Goal: Obtain resource: Obtain resource

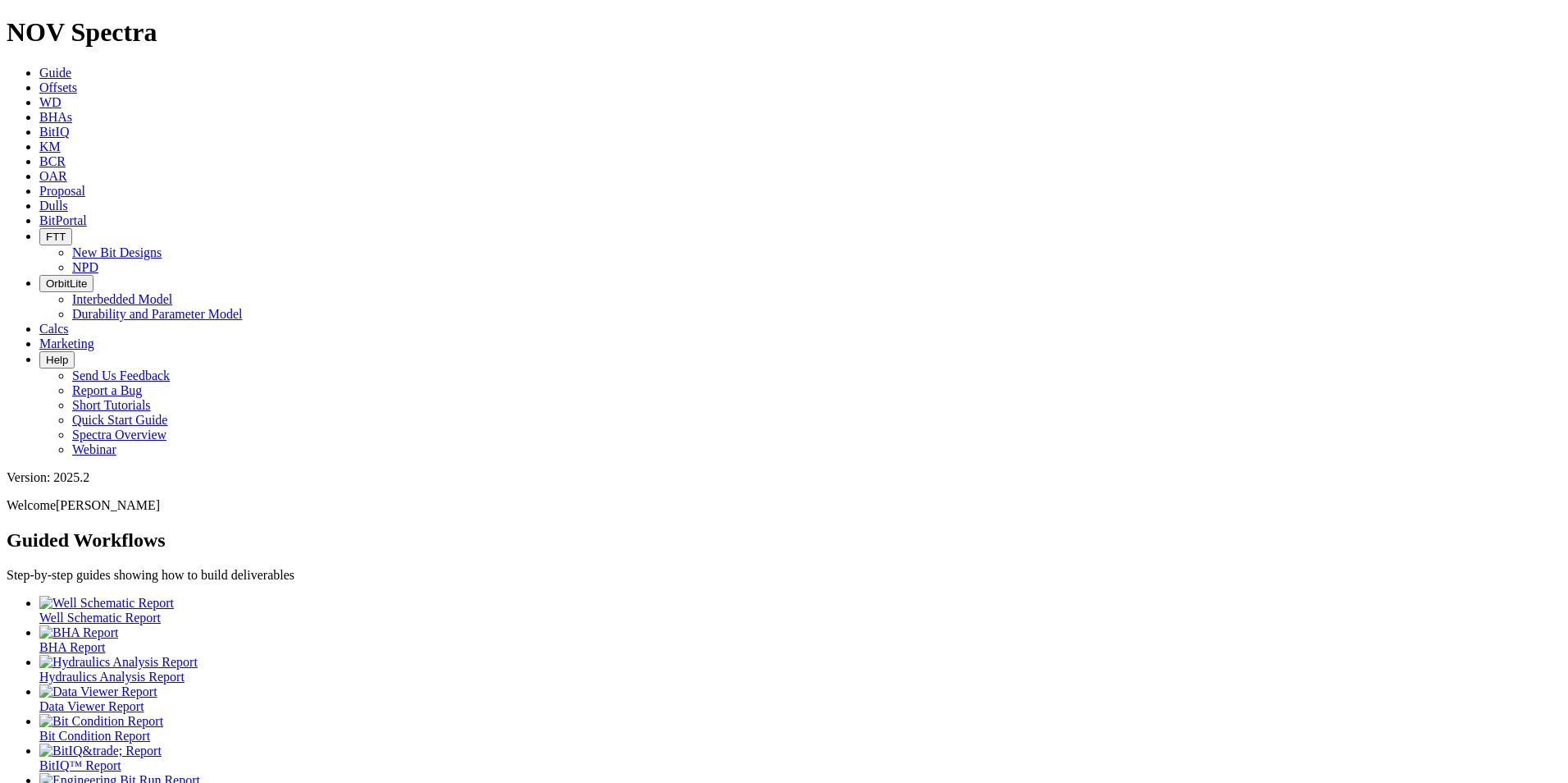
click at [77, 81] on link "Offsets" at bounding box center [58, 87] width 38 height 14
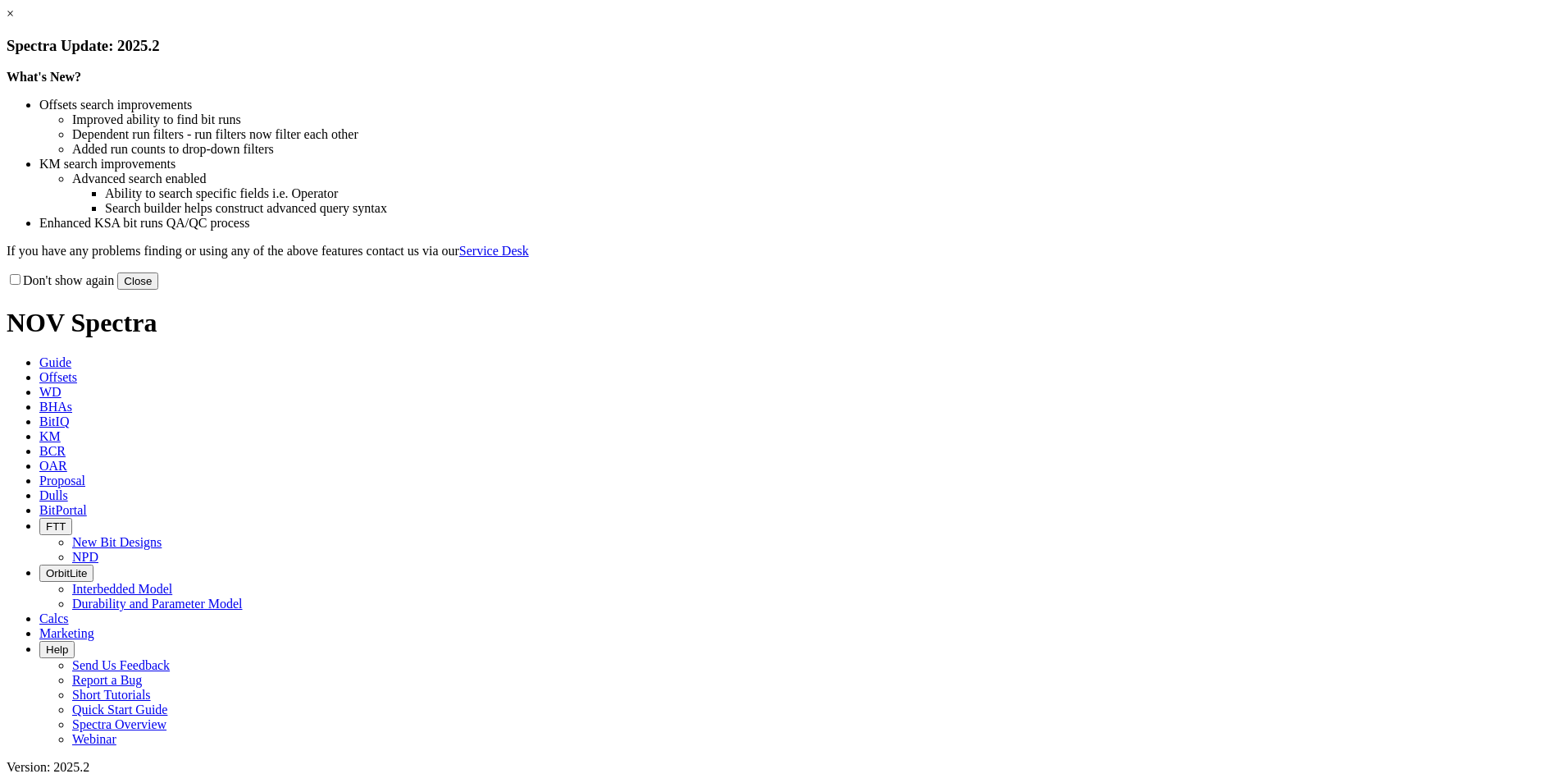
click at [158, 289] on button "Close" at bounding box center [138, 281] width 41 height 17
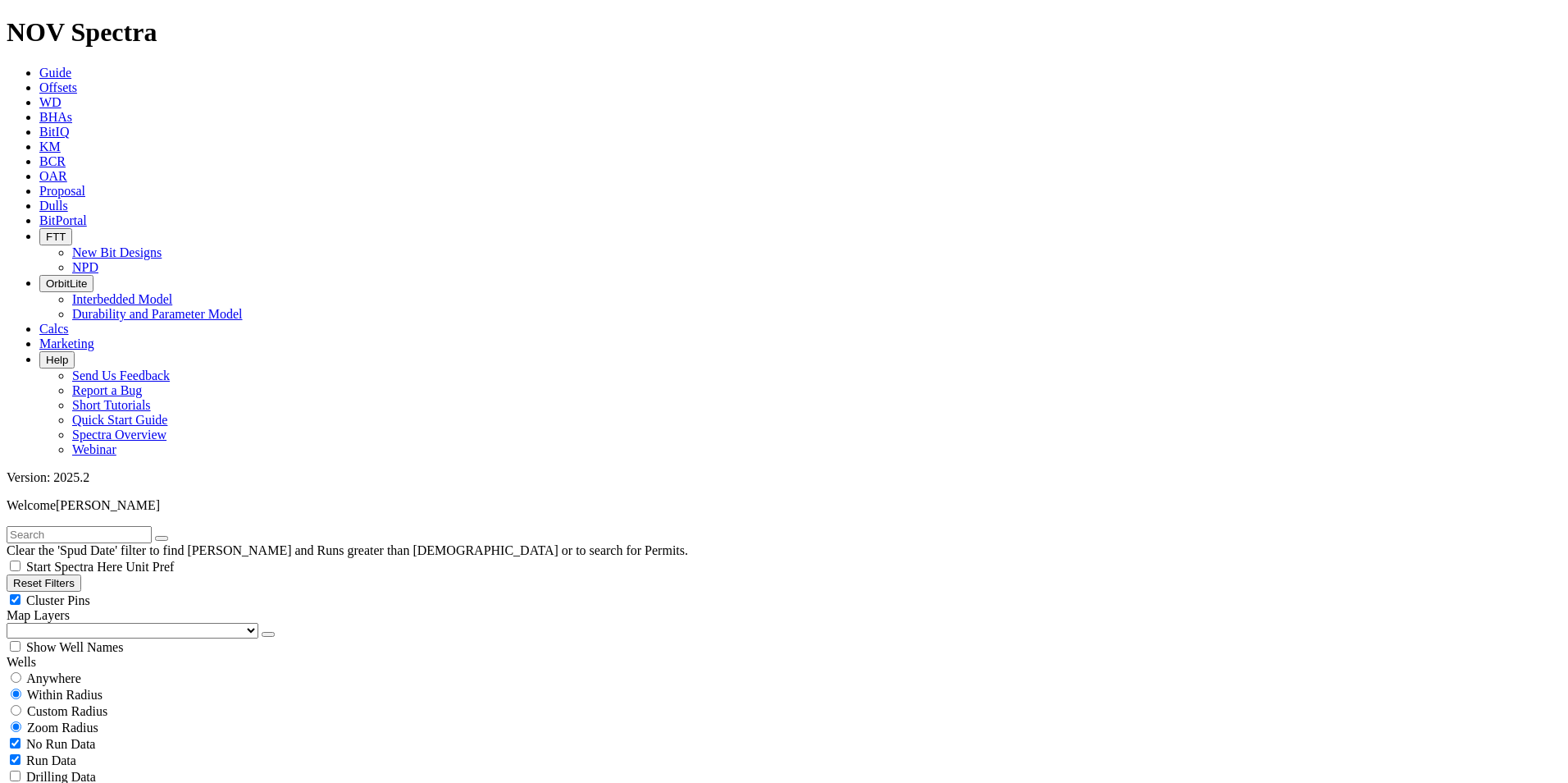
scroll to position [574, 0]
select select "7.875"
checkbox input "false"
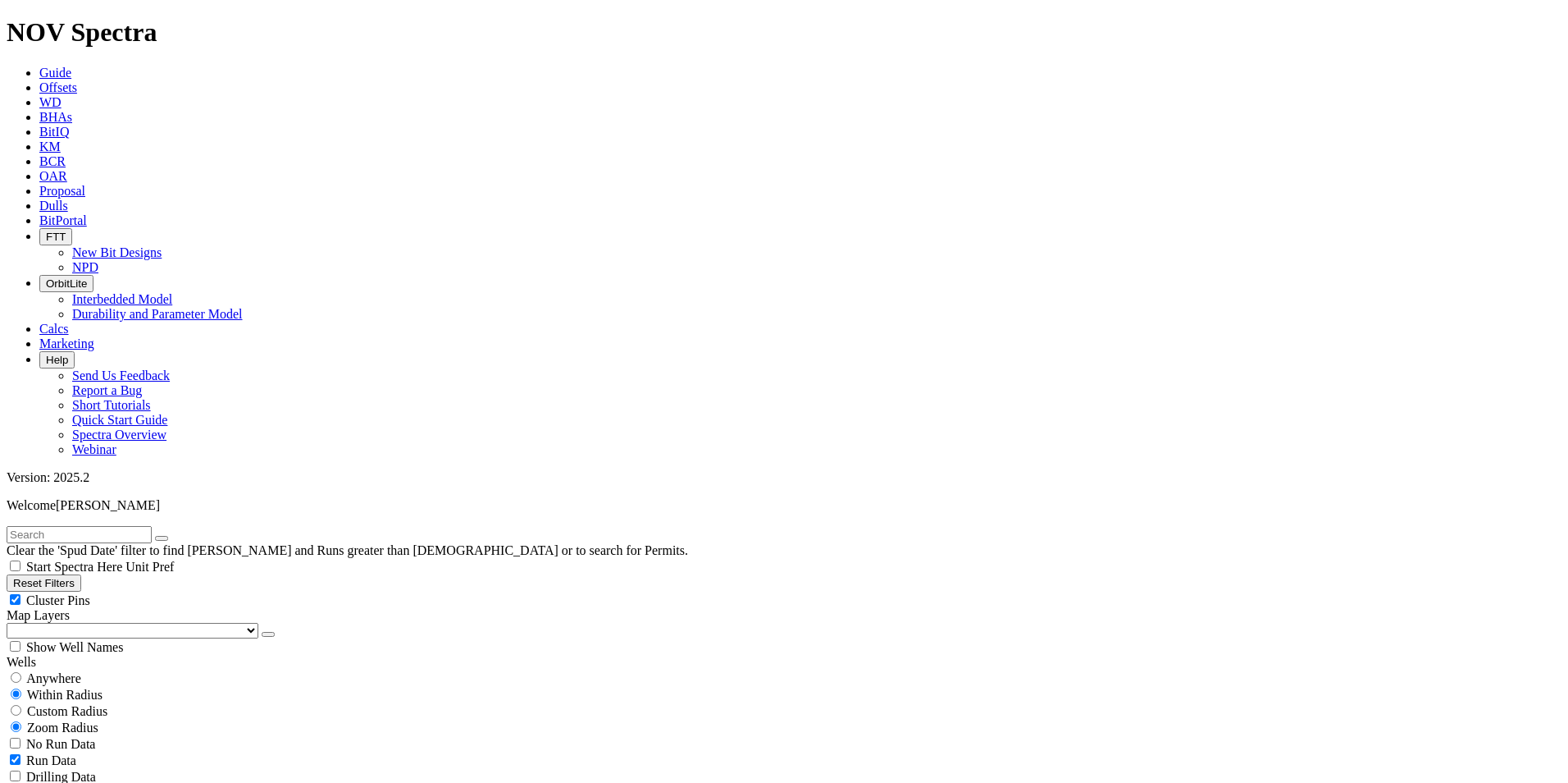
select select "? number:7.875 ?"
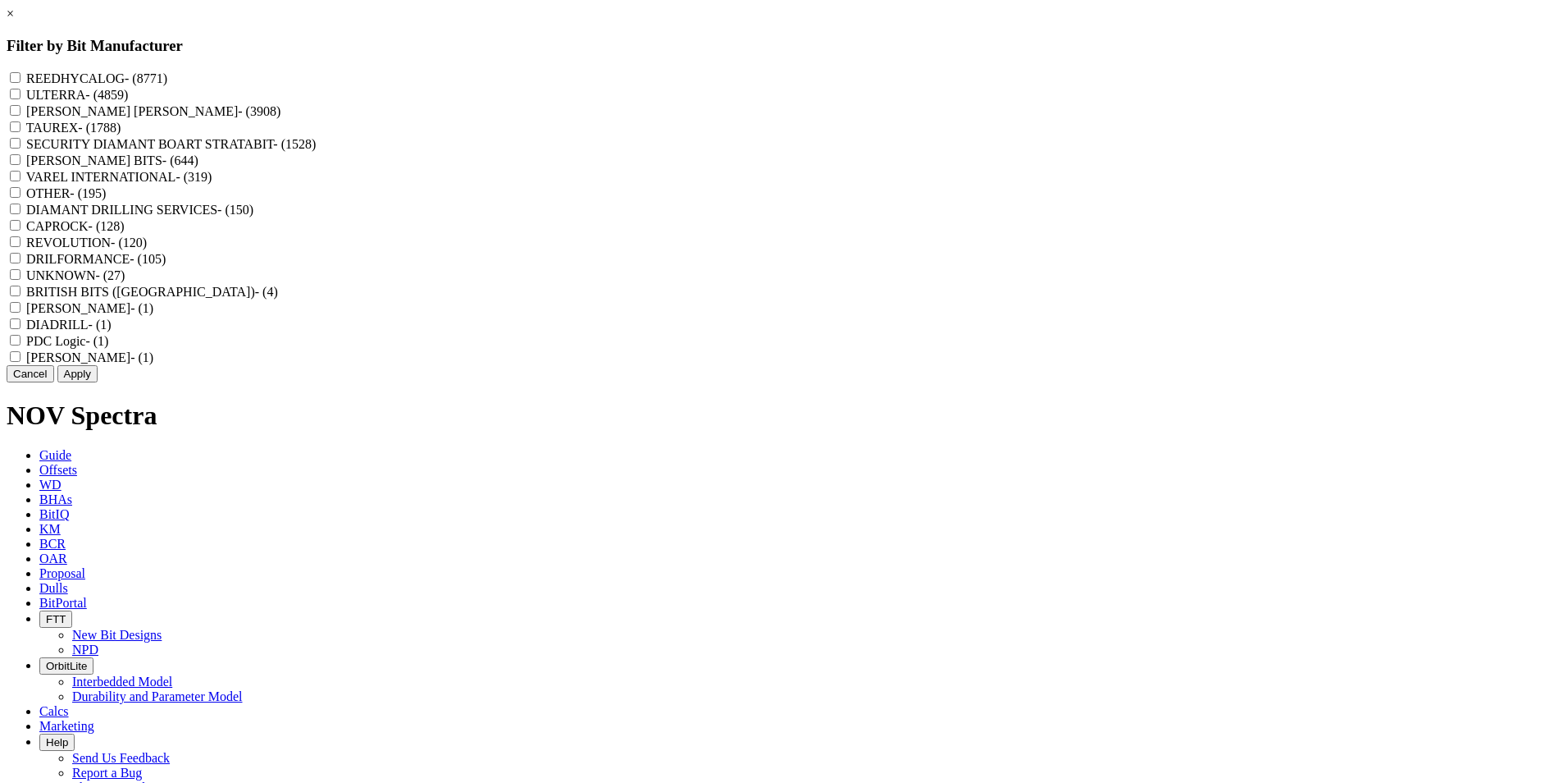
click at [167, 79] on label "REEDHYCALOG - (8771)" at bounding box center [97, 78] width 141 height 14
click at [21, 79] on input "REEDHYCALOG - (8771)" at bounding box center [14, 77] width 10 height 10
checkbox input "true"
click at [98, 382] on button "Apply" at bounding box center [78, 374] width 40 height 17
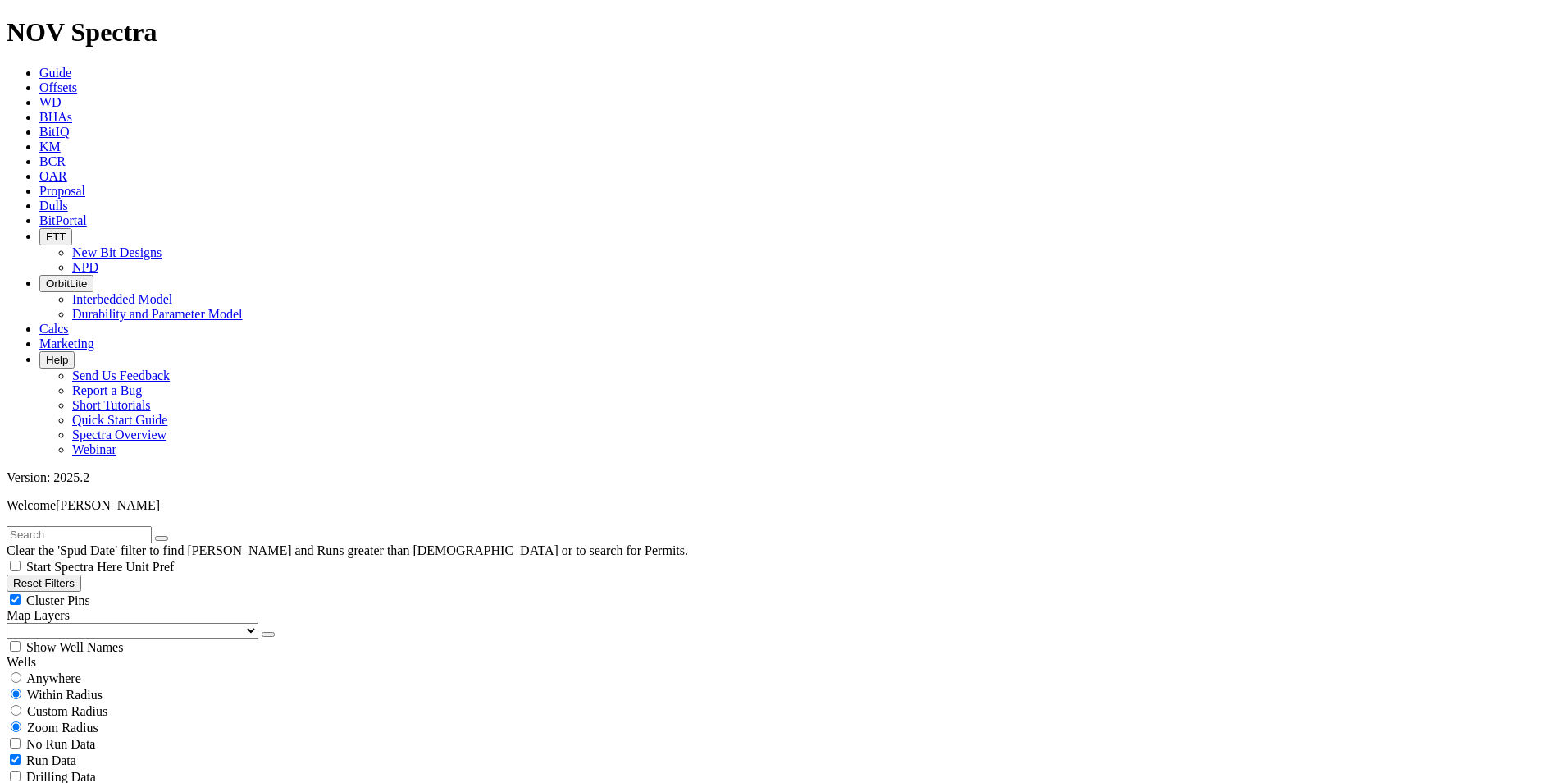
scroll to position [738, 0]
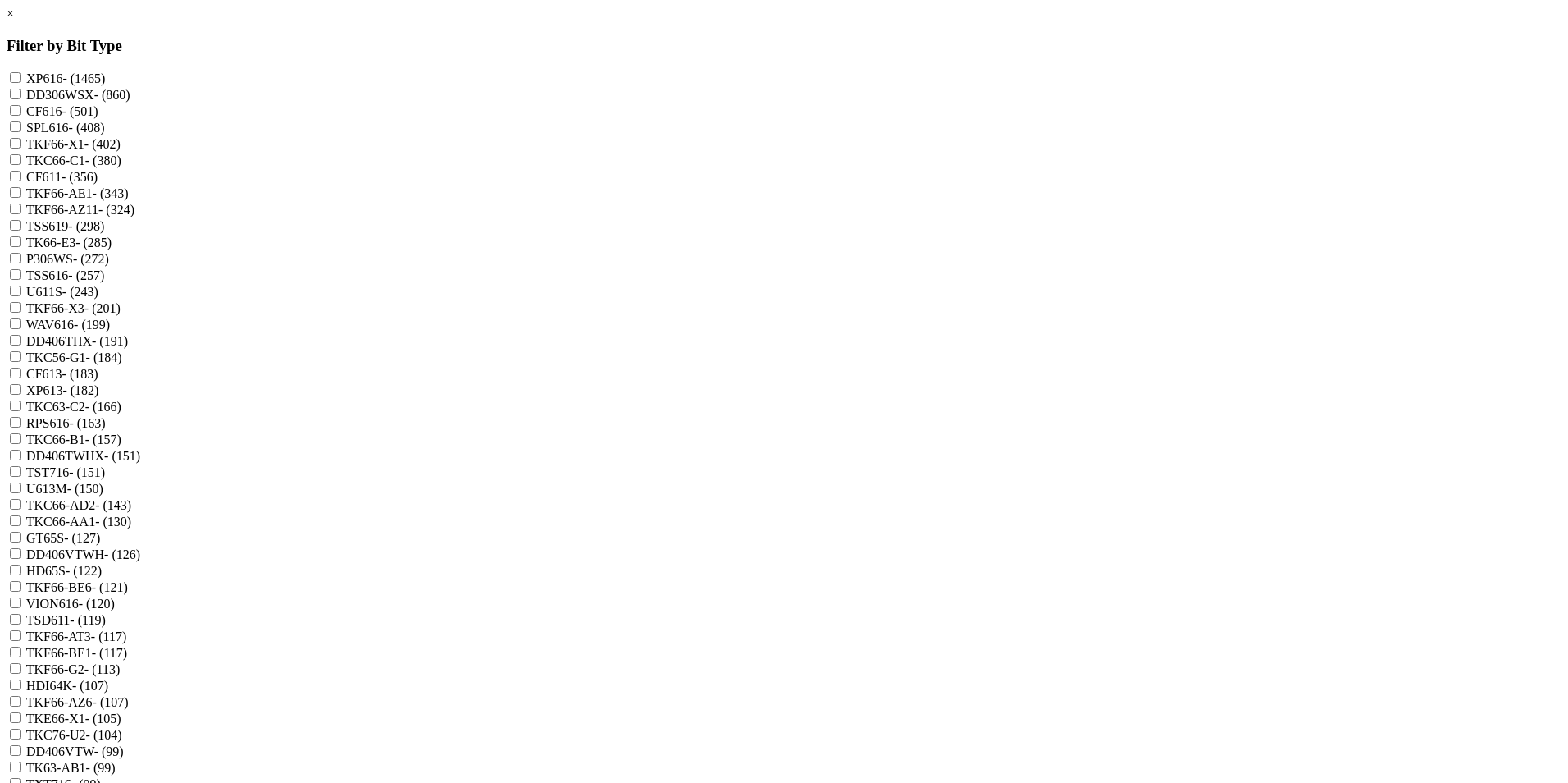
scroll to position [0, 0]
click at [14, 21] on link "×" at bounding box center [10, 13] width 8 height 14
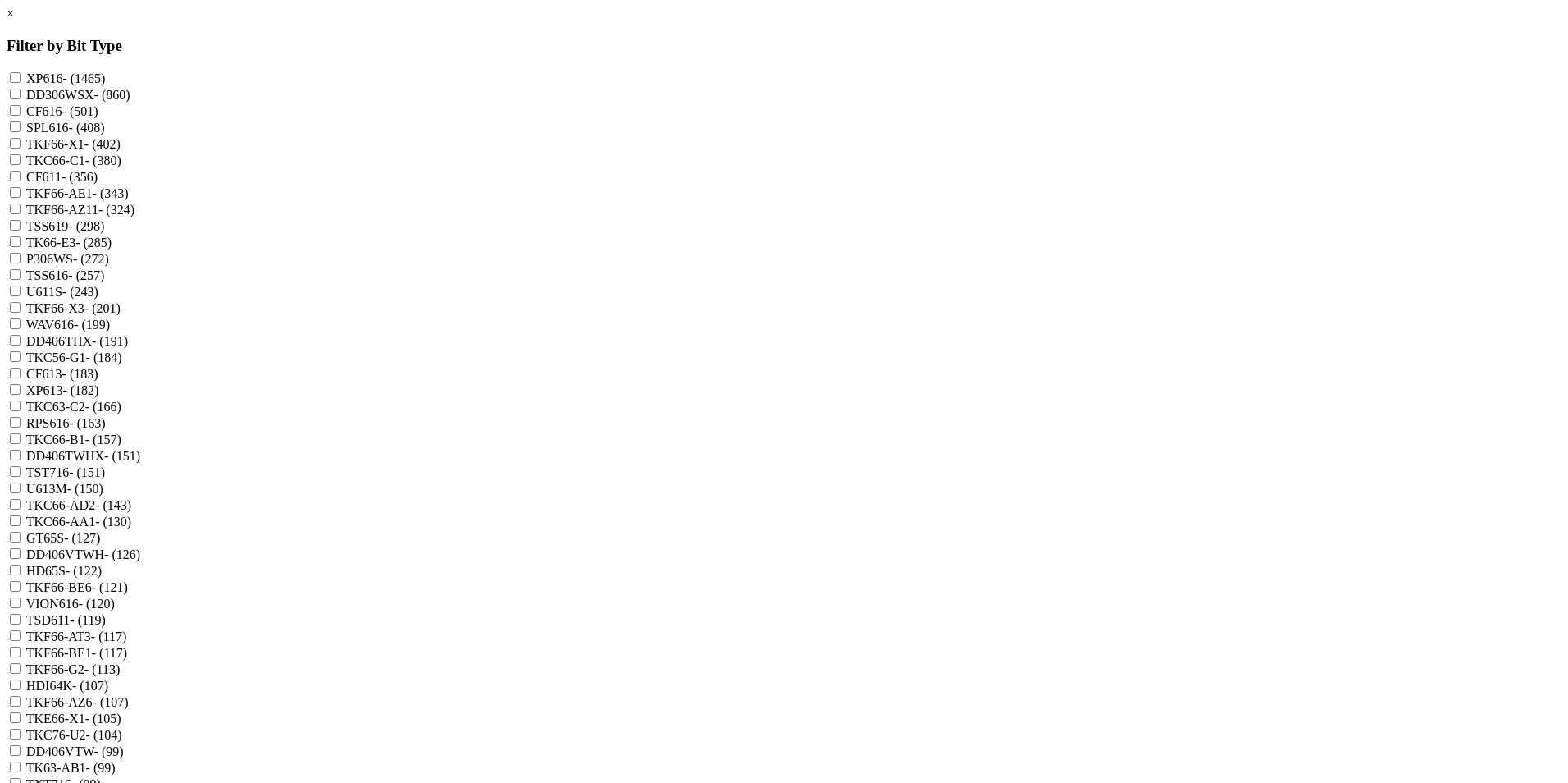
scroll to position [1559, 0]
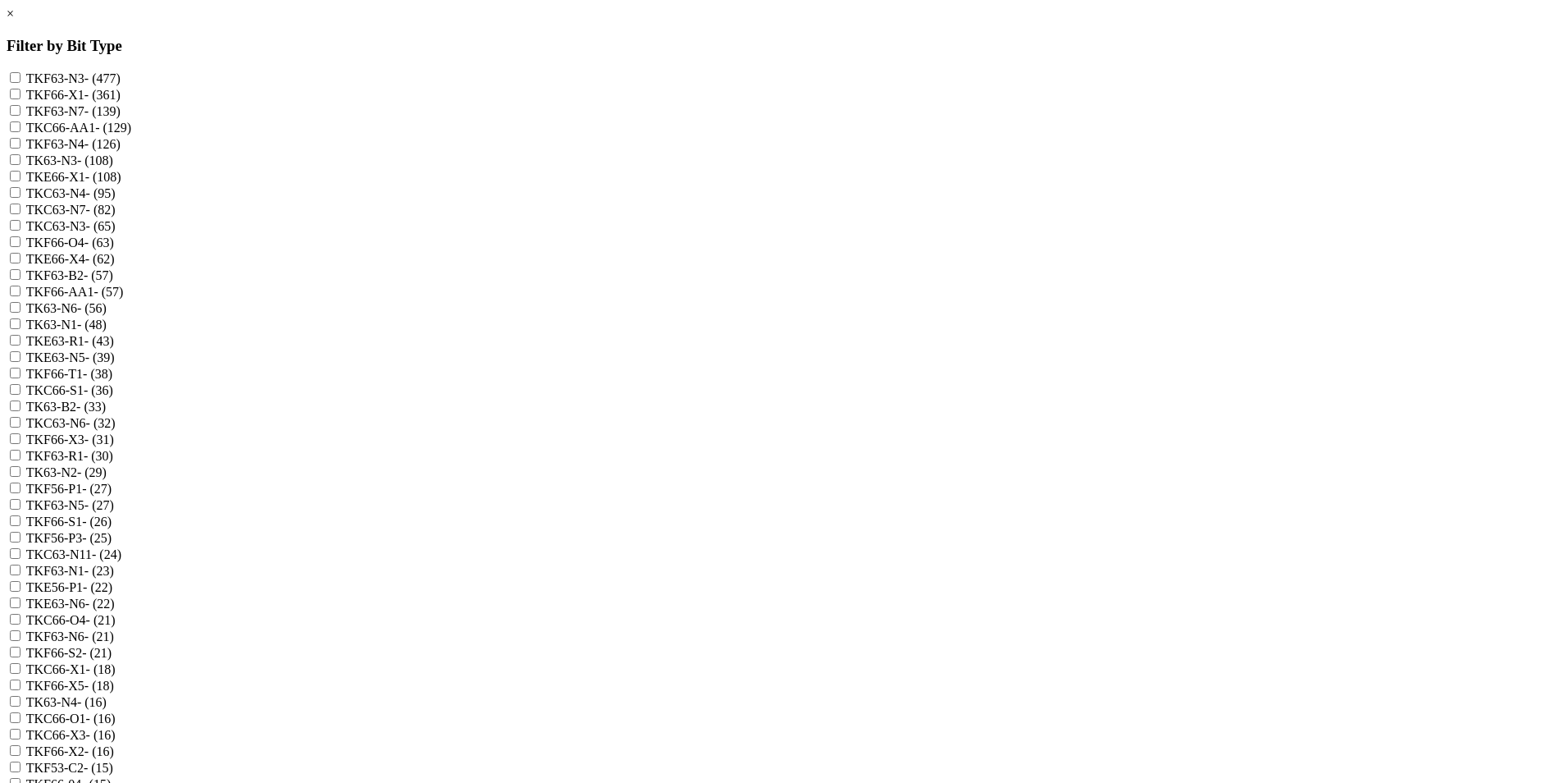
scroll to position [246, 0]
click at [114, 679] on label "TKF66-X5 - (18)" at bounding box center [70, 685] width 88 height 14
click at [21, 680] on input "TKF66-X5 - (18)" at bounding box center [14, 684] width 10 height 10
checkbox input "true"
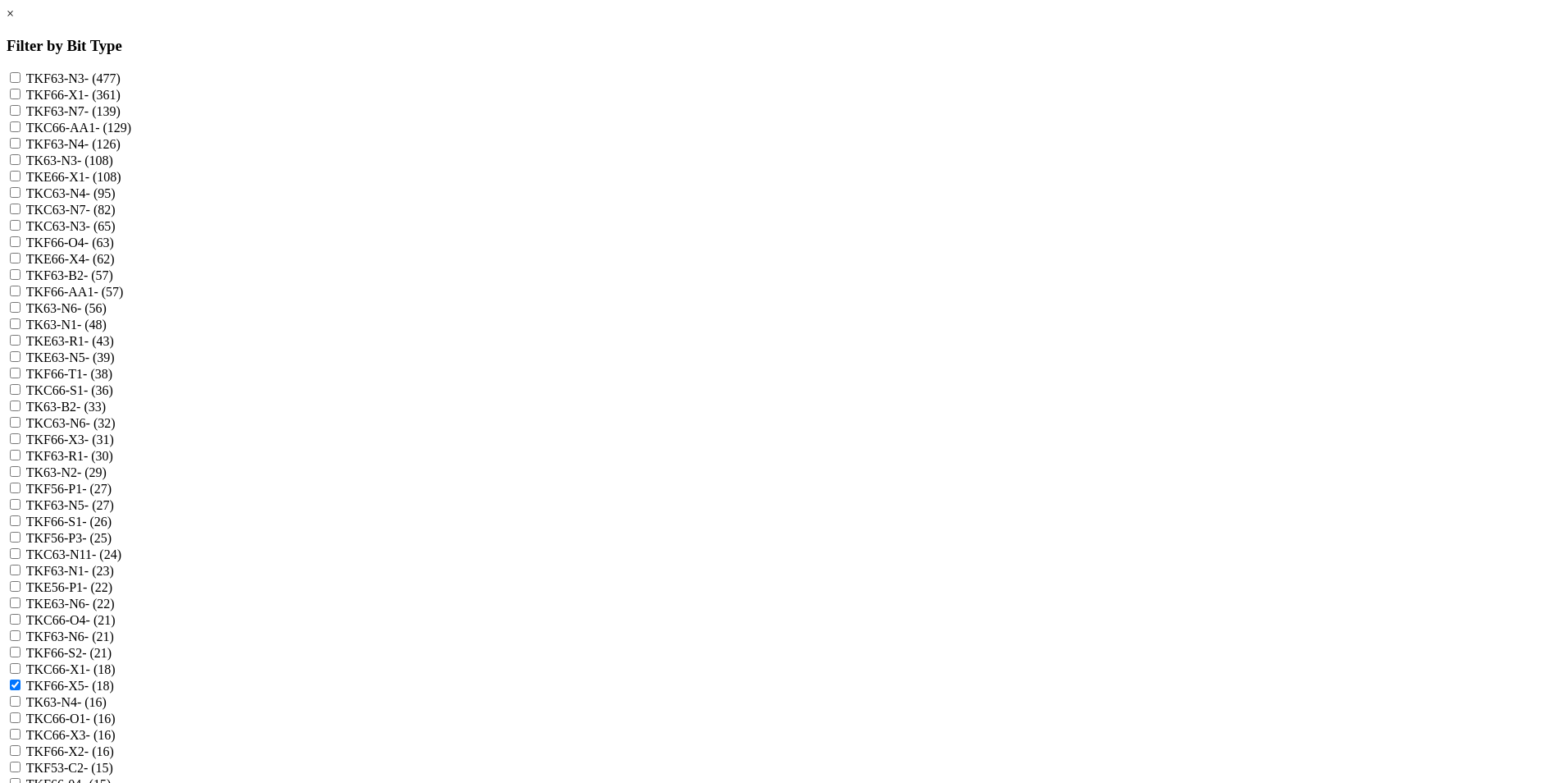
checkbox input "true"
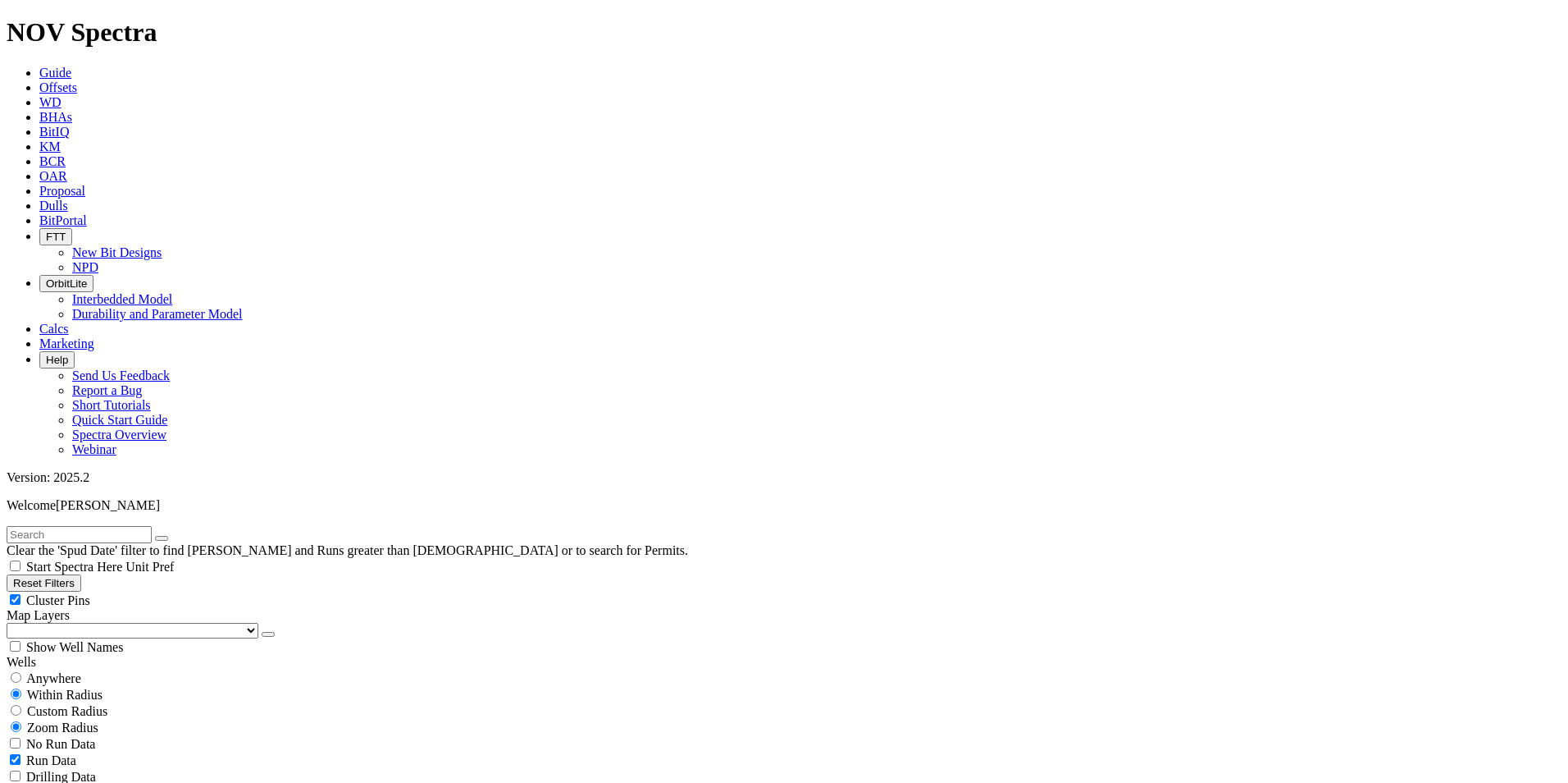
scroll to position [738, 0]
select select
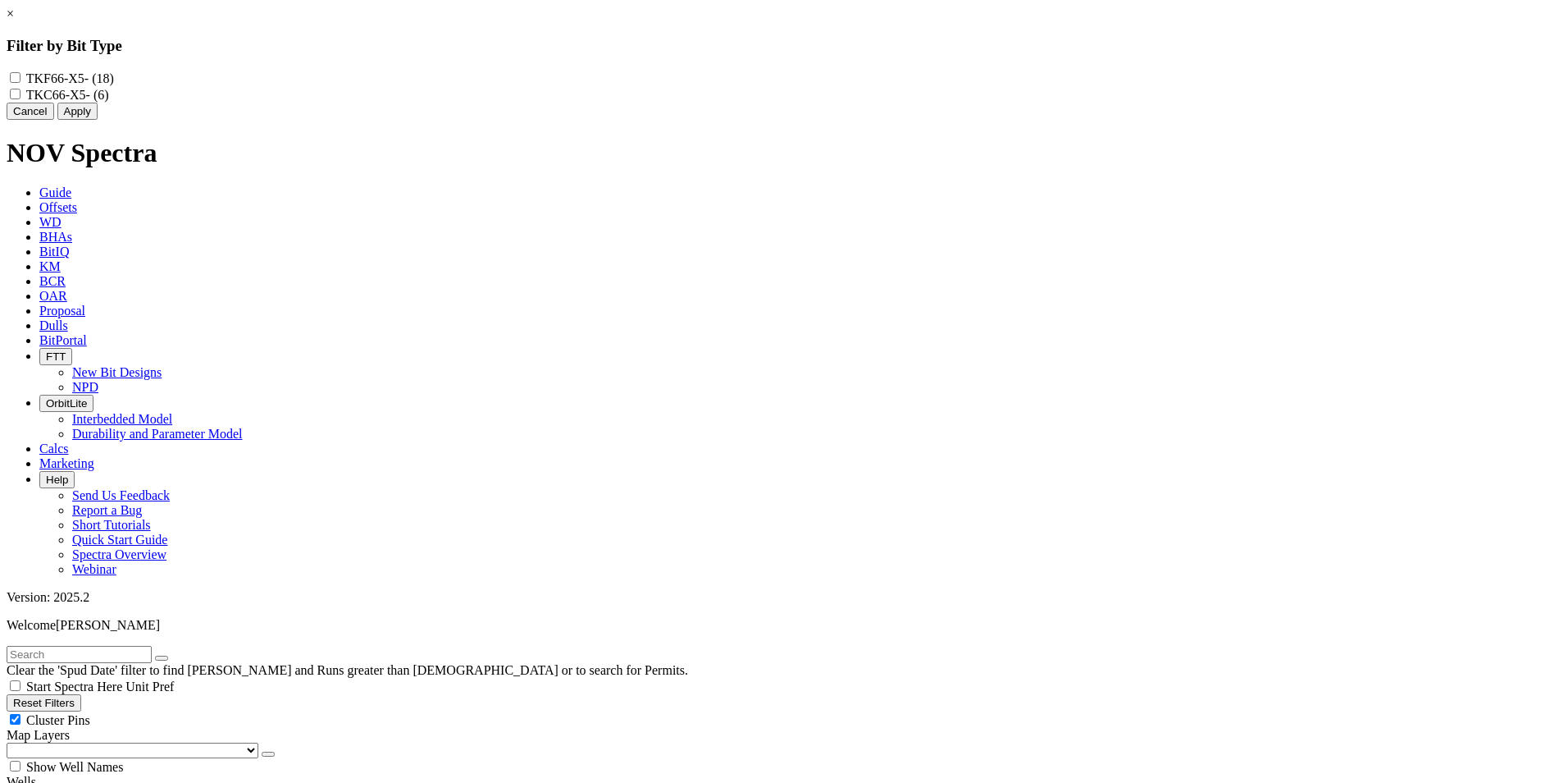
click at [54, 120] on button "Cancel" at bounding box center [30, 111] width 47 height 17
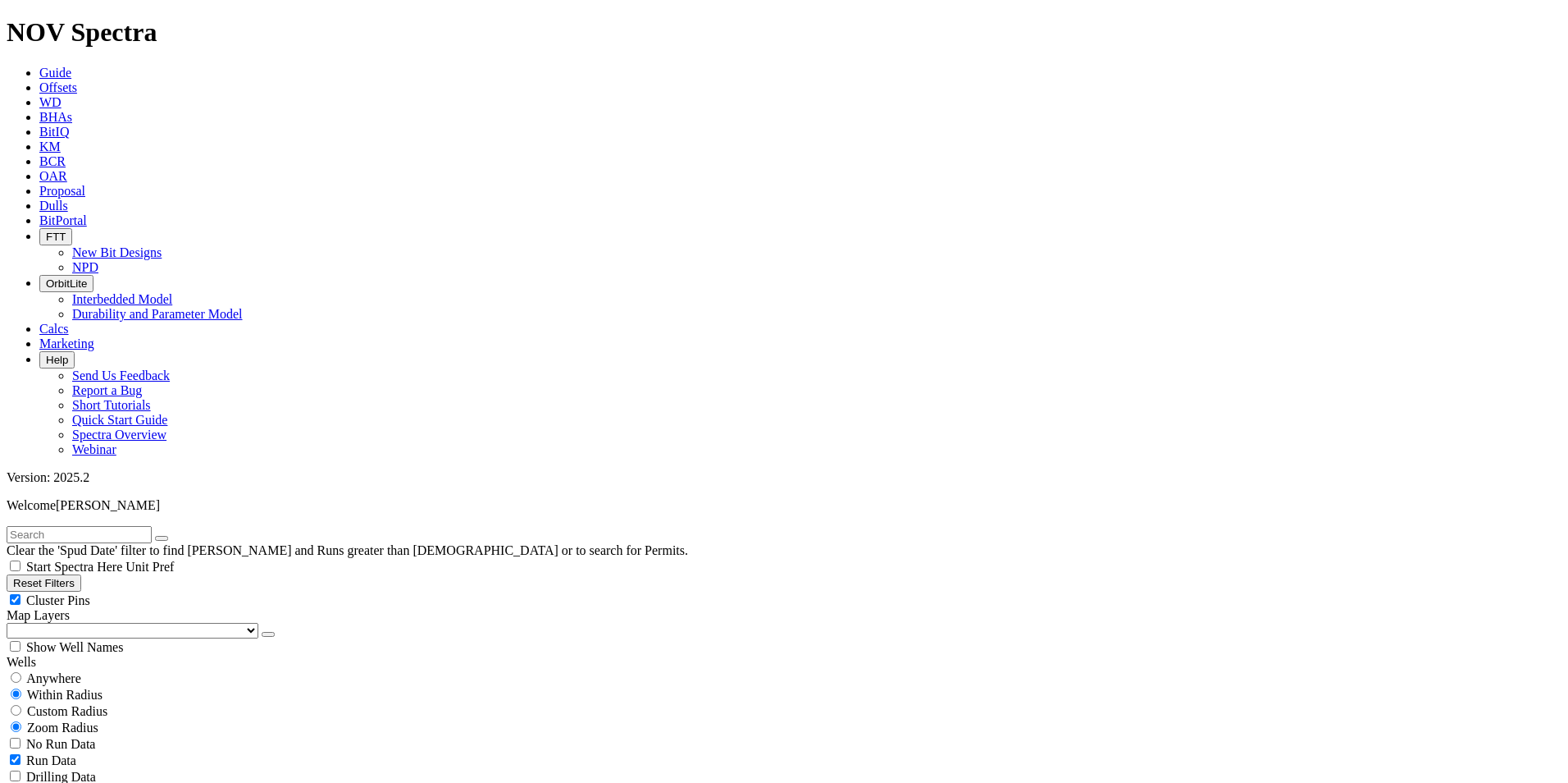
scroll to position [51935, 0]
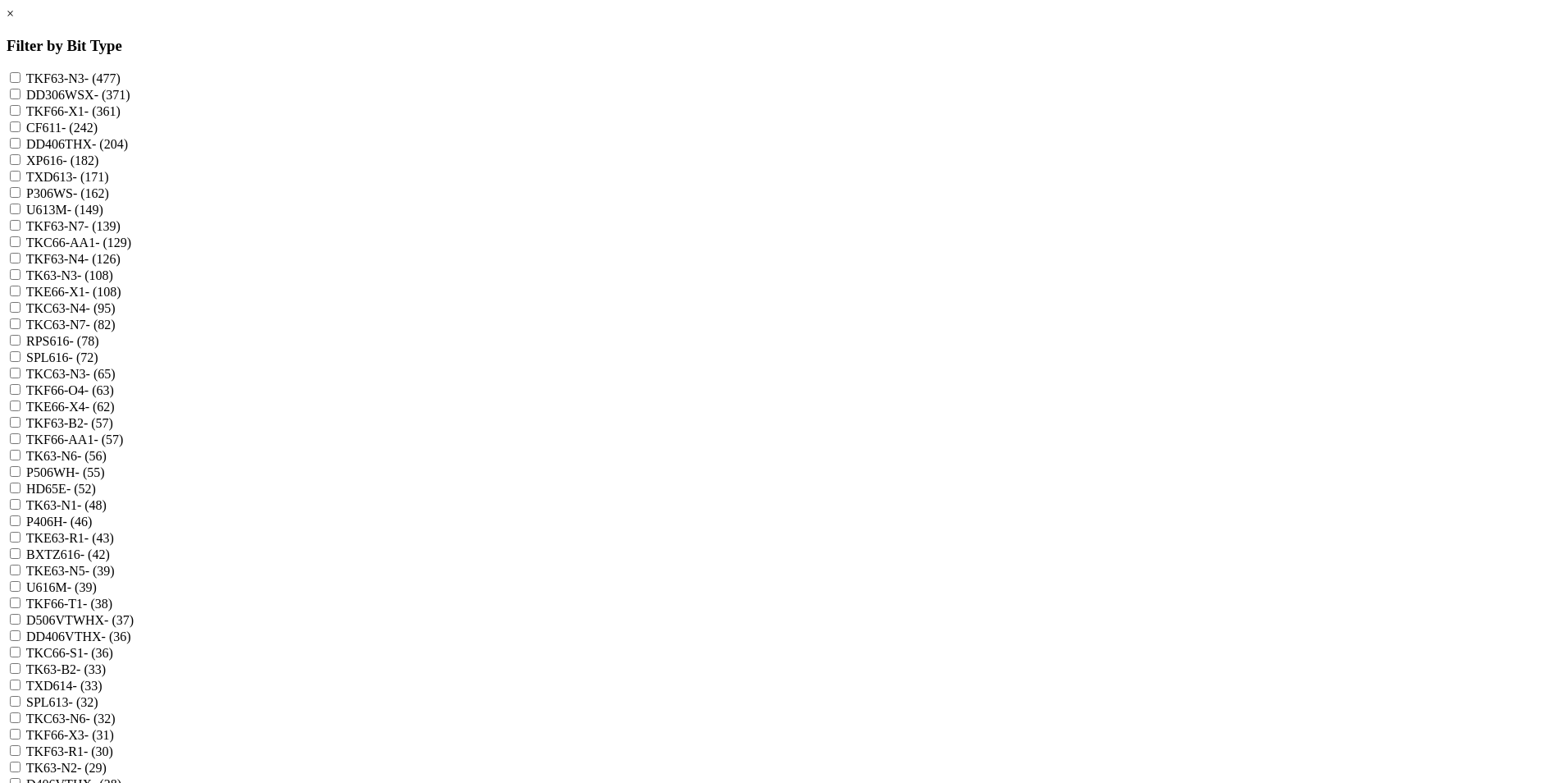
scroll to position [328, 0]
click at [114, 728] on label "TKF66-X3 - (31)" at bounding box center [70, 735] width 88 height 14
click at [21, 729] on input "TKF66-X3 - (31)" at bounding box center [14, 734] width 10 height 10
checkbox input "true"
click at [21, 401] on input "TKE66-X4 - (62)" at bounding box center [14, 405] width 10 height 10
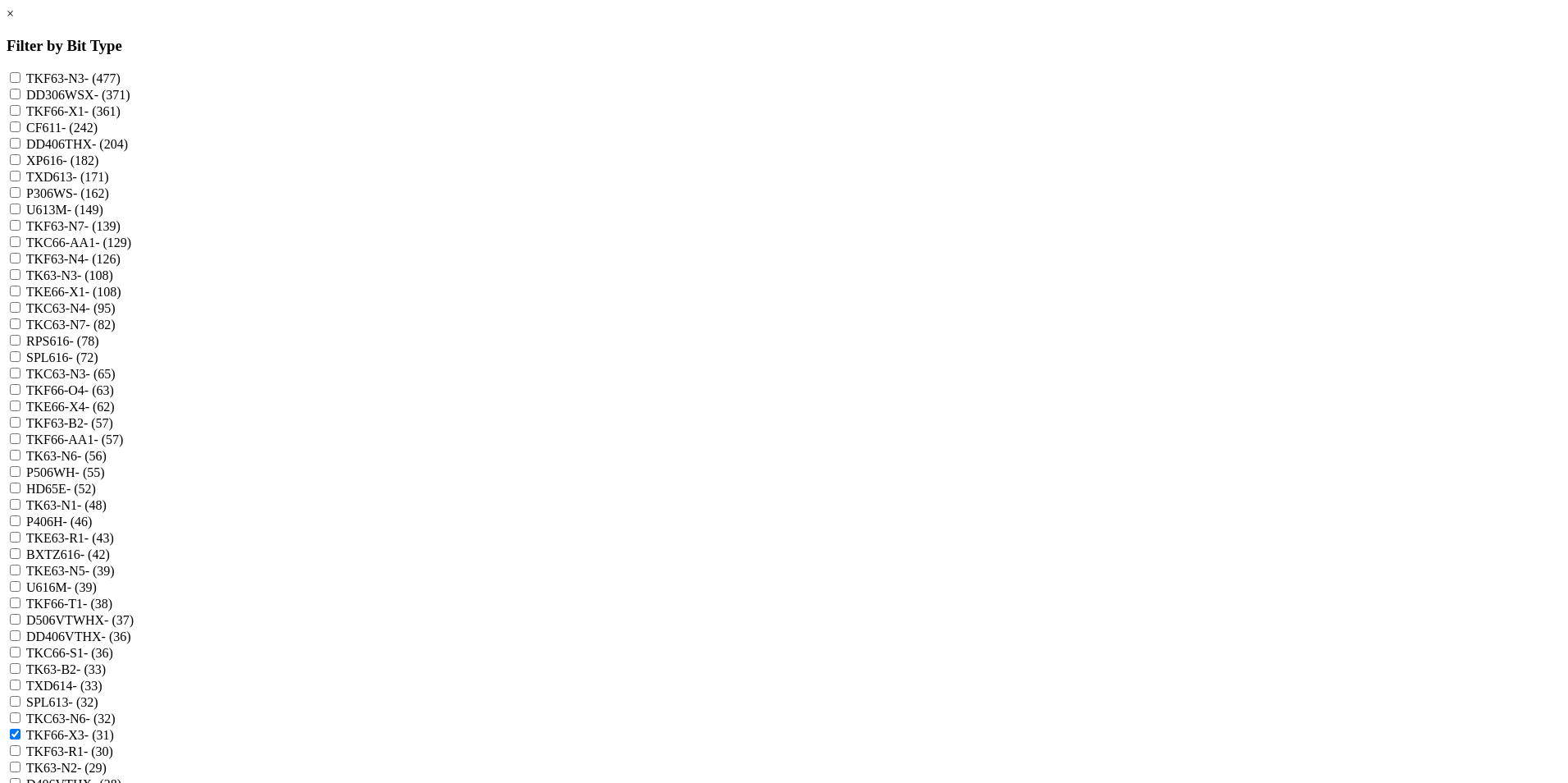
checkbox input "true"
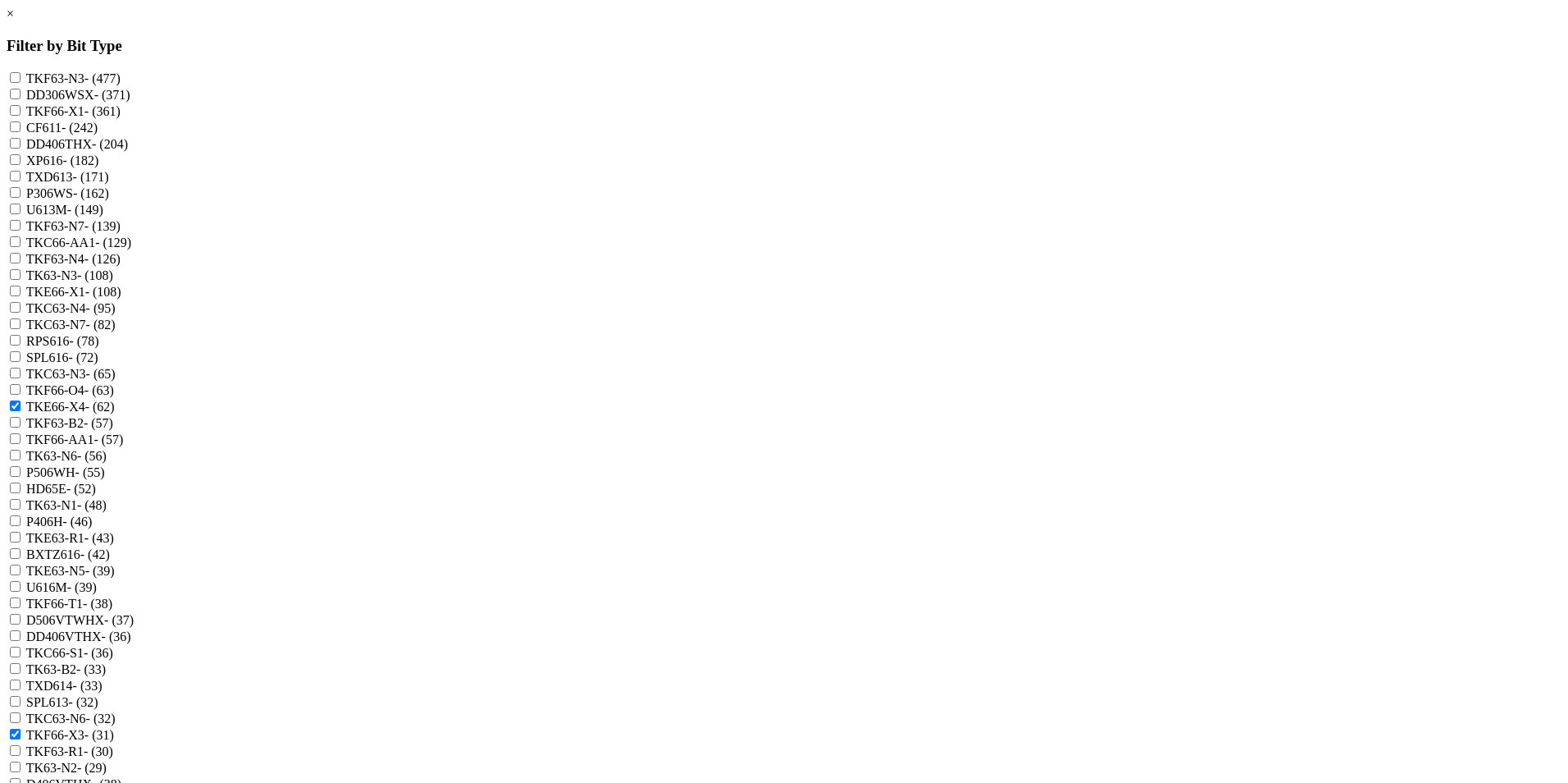
scroll to position [1584, 0]
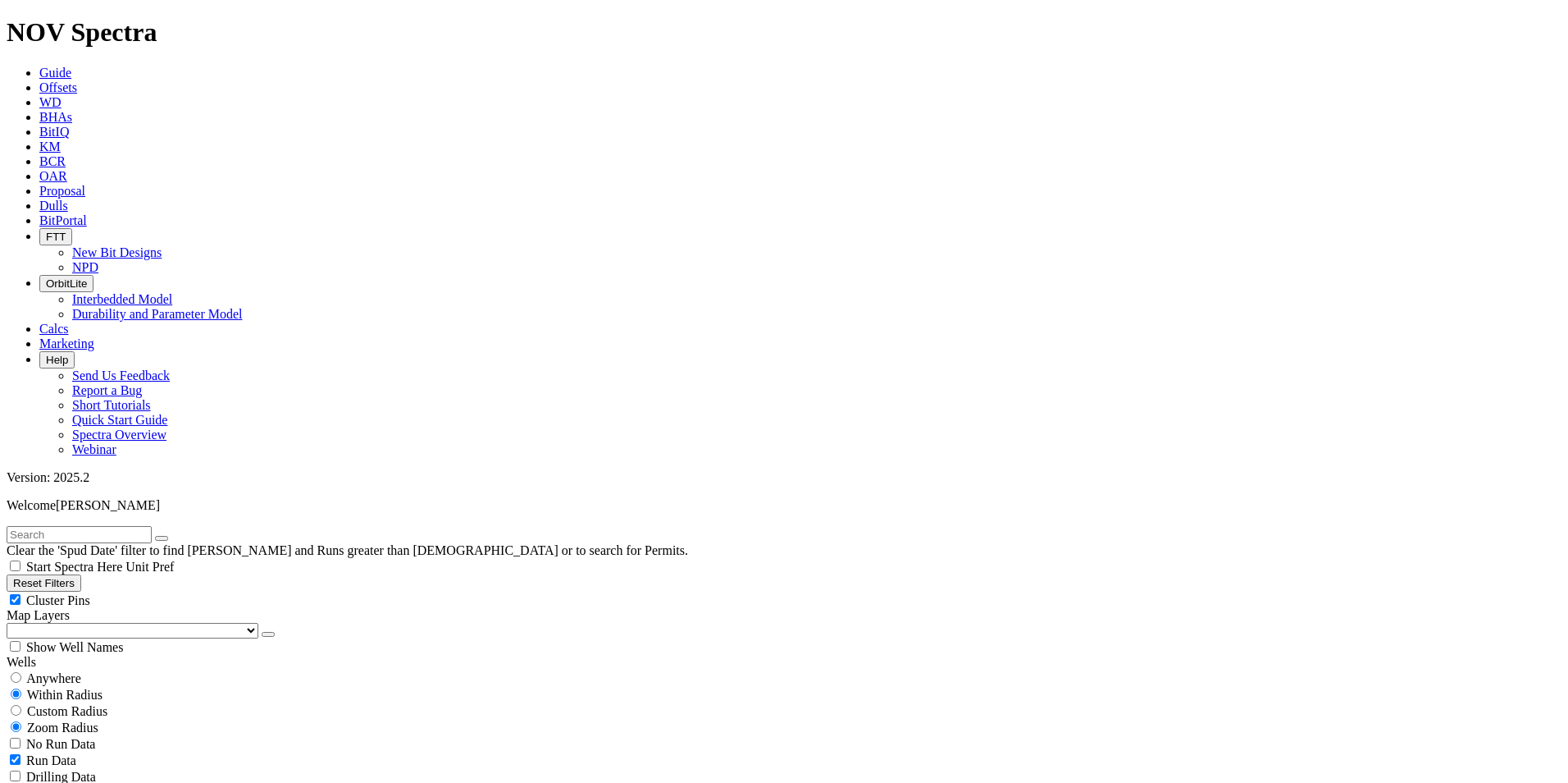
scroll to position [14938, 0]
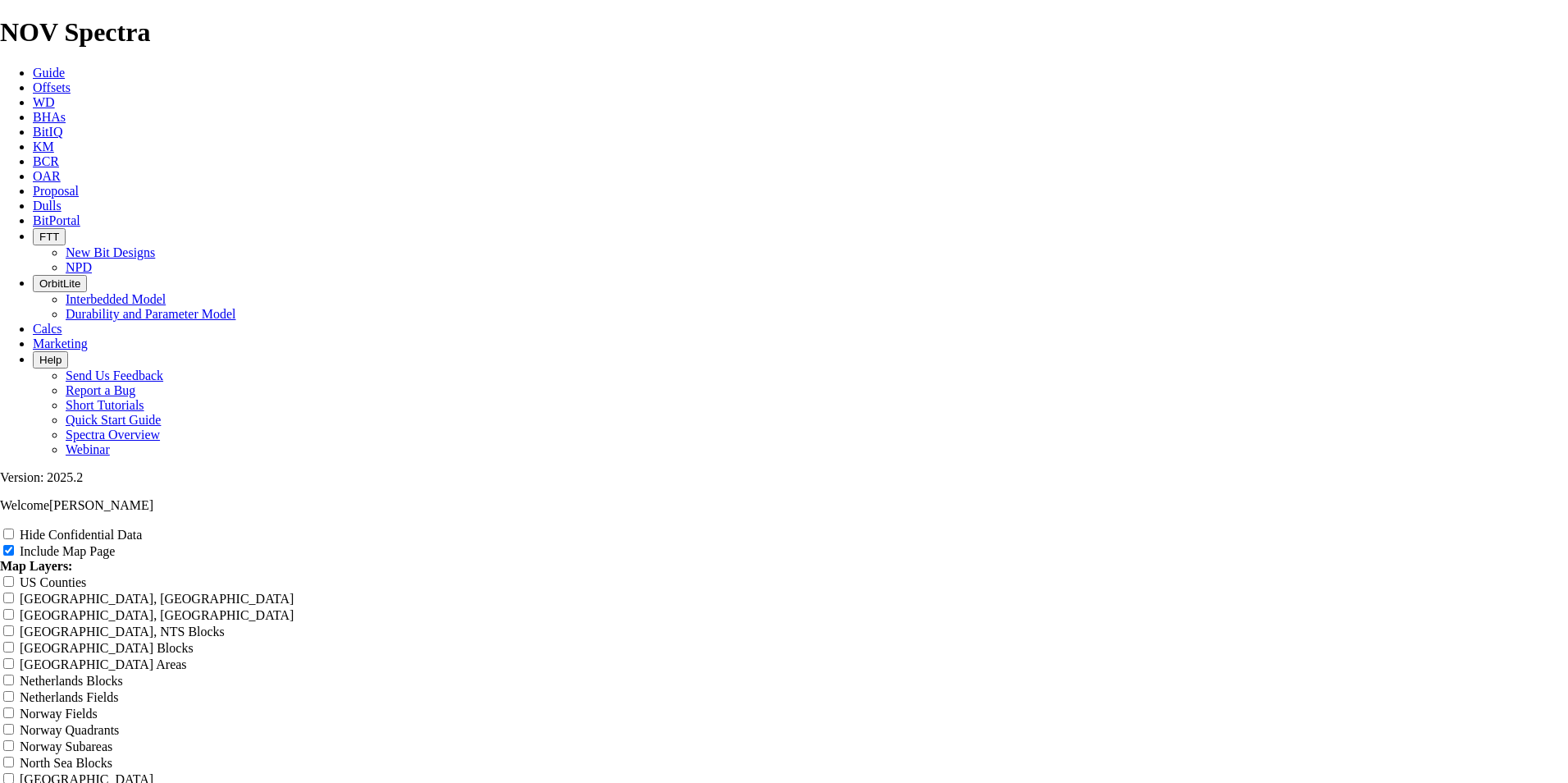
scroll to position [3200, 0]
